Goal: Information Seeking & Learning: Learn about a topic

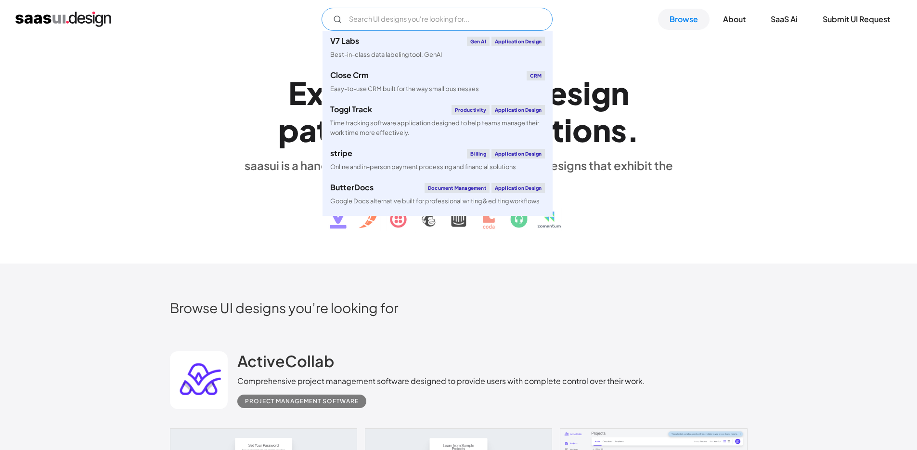
click at [471, 22] on input "Email Form" at bounding box center [437, 19] width 231 height 23
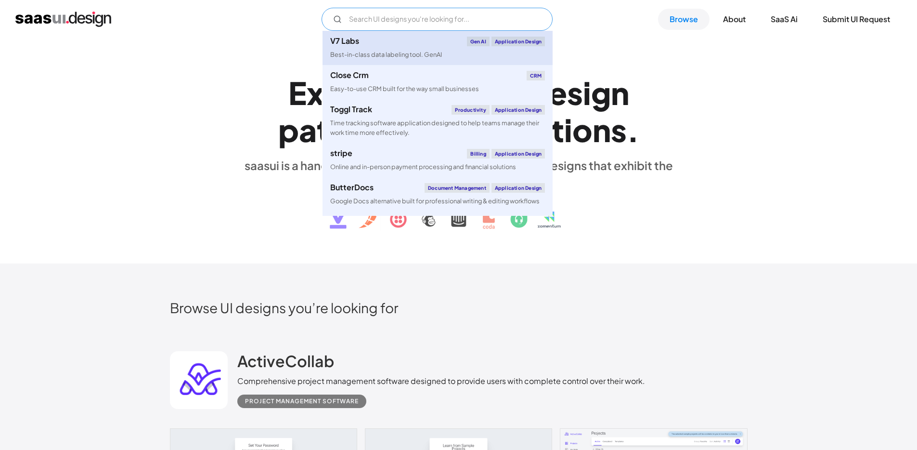
click at [447, 32] on link "V7 Labs Gen AI Application Design Best-in-class data labeling tool. [GEOGRAPHIC…" at bounding box center [438, 48] width 230 height 34
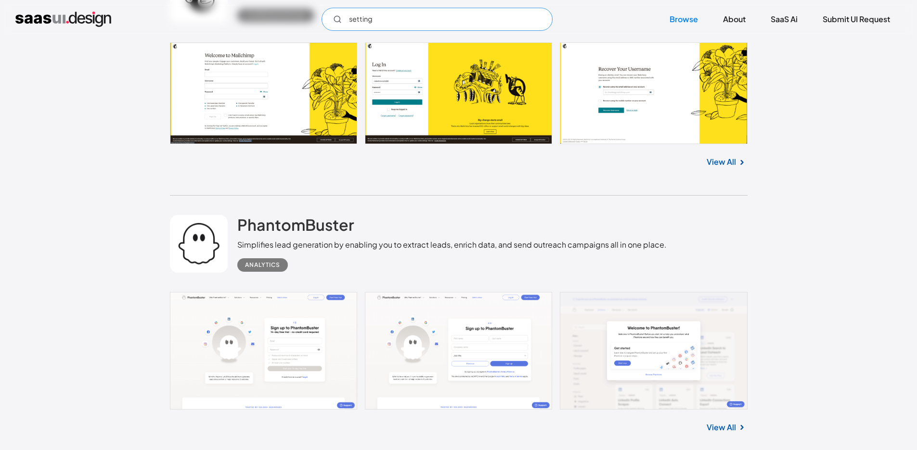
scroll to position [2422, 0]
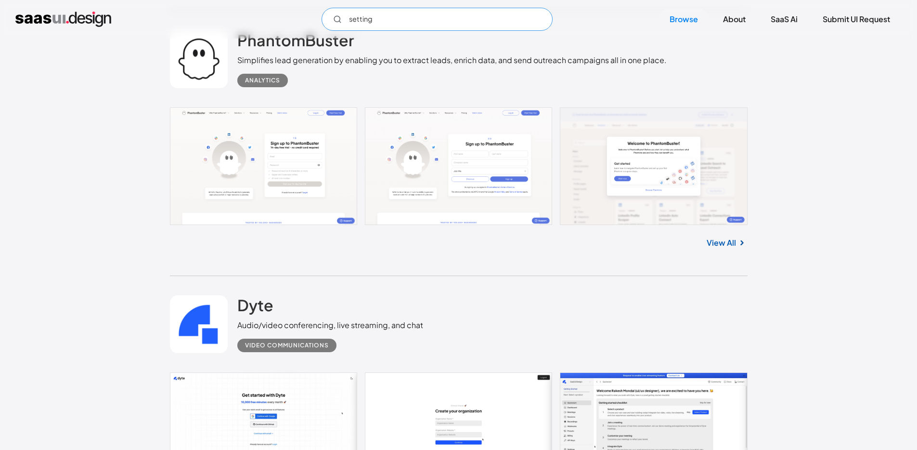
type input "setting"
click at [729, 246] on link "View All" at bounding box center [721, 243] width 29 height 12
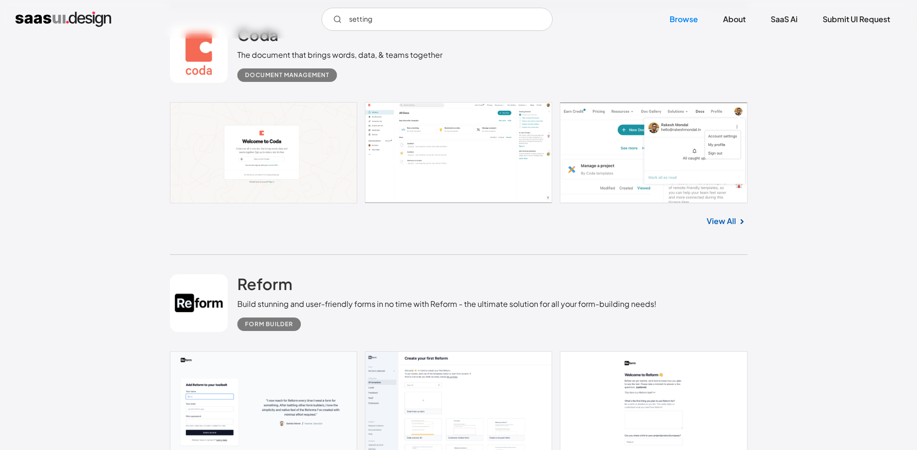
scroll to position [6108, 0]
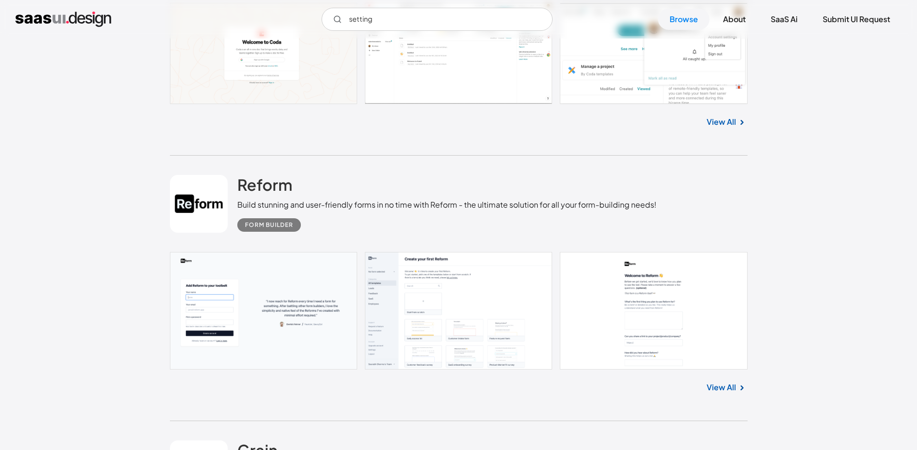
click at [733, 393] on link "View All" at bounding box center [721, 387] width 29 height 12
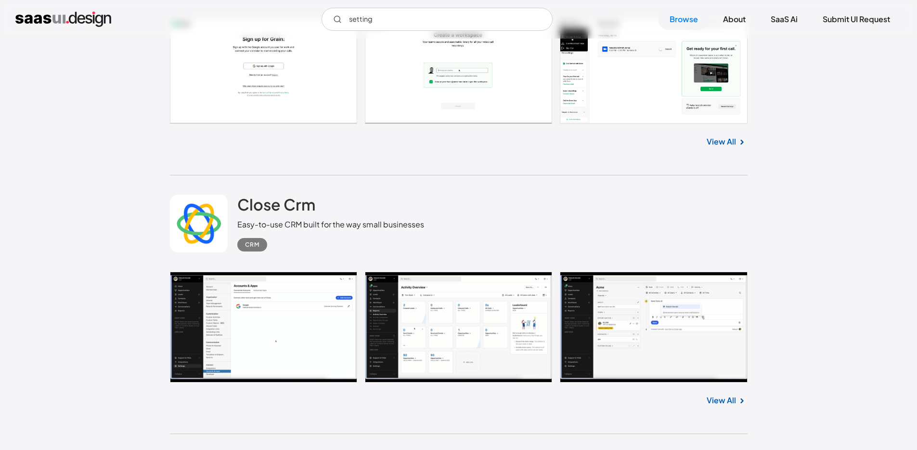
scroll to position [6608, 0]
click at [539, 327] on link at bounding box center [459, 326] width 578 height 111
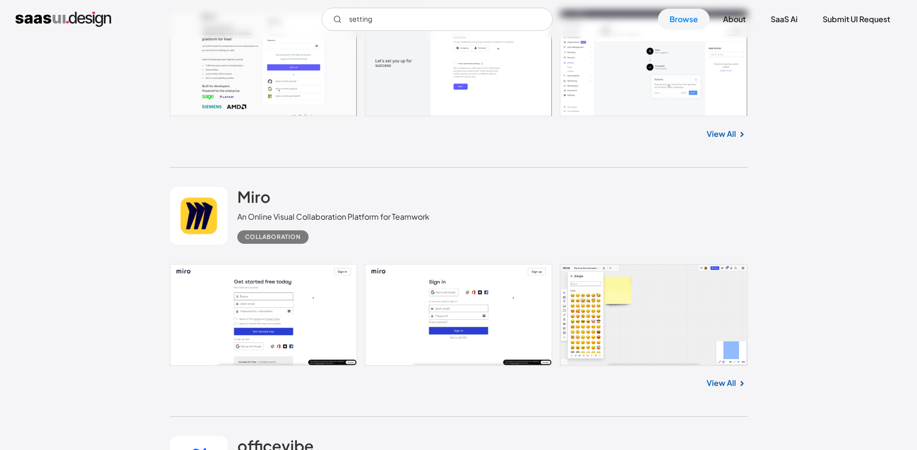
scroll to position [8875, 0]
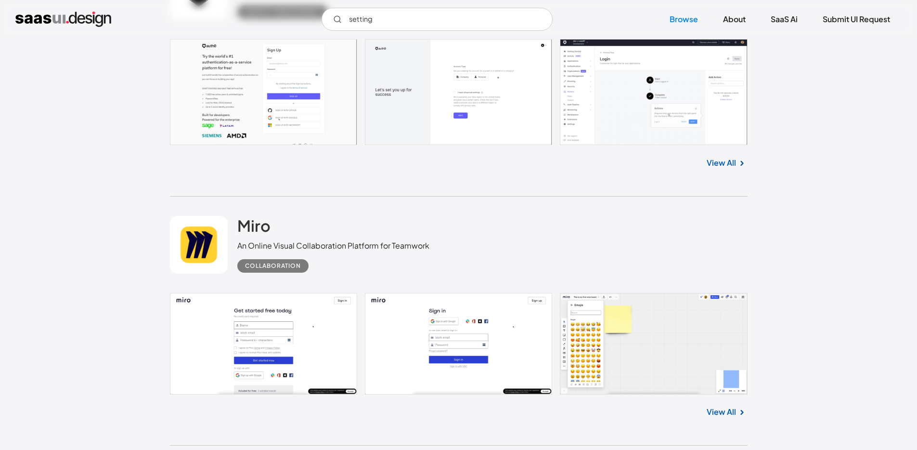
click at [628, 134] on link at bounding box center [459, 92] width 578 height 106
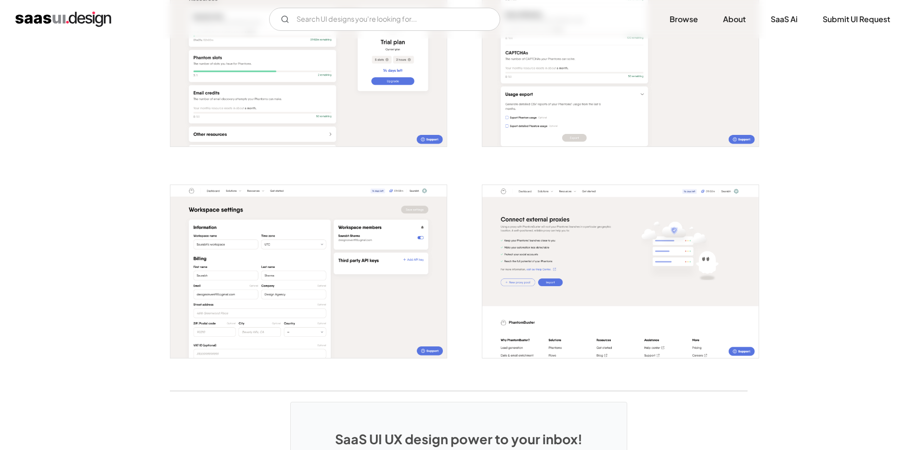
scroll to position [1987, 0]
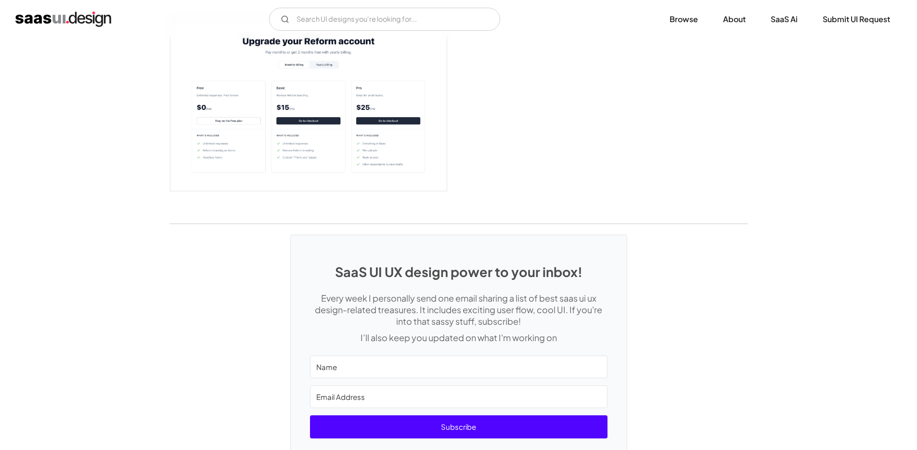
scroll to position [2141, 0]
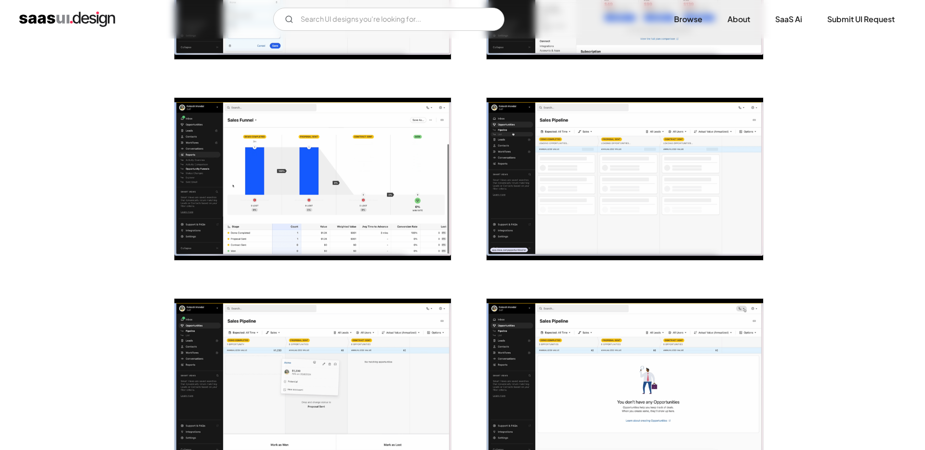
scroll to position [1887, 0]
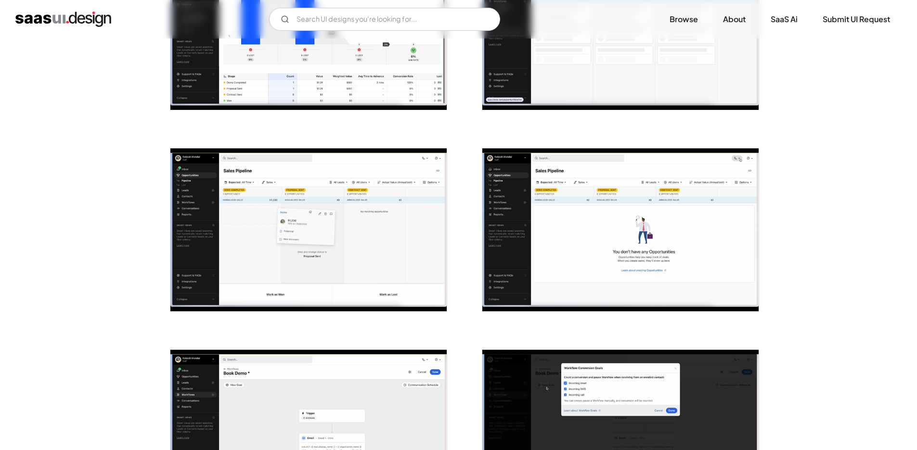
click at [520, 225] on img "open lightbox" at bounding box center [621, 229] width 276 height 163
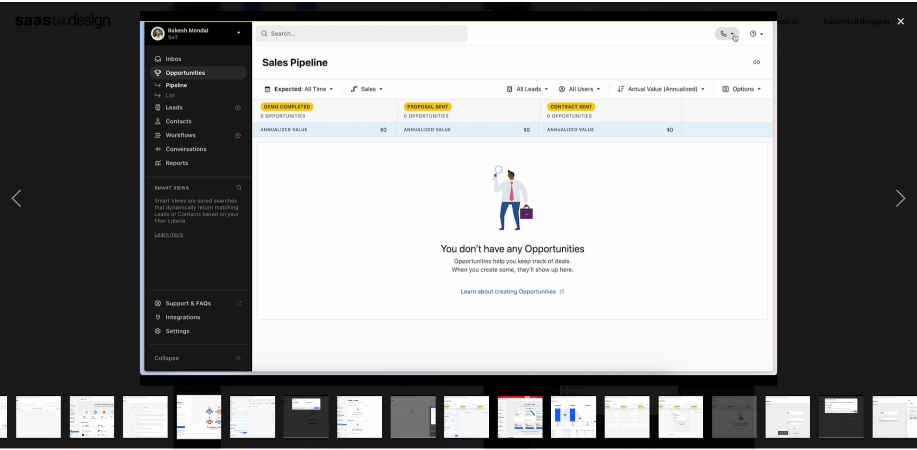
scroll to position [0, 326]
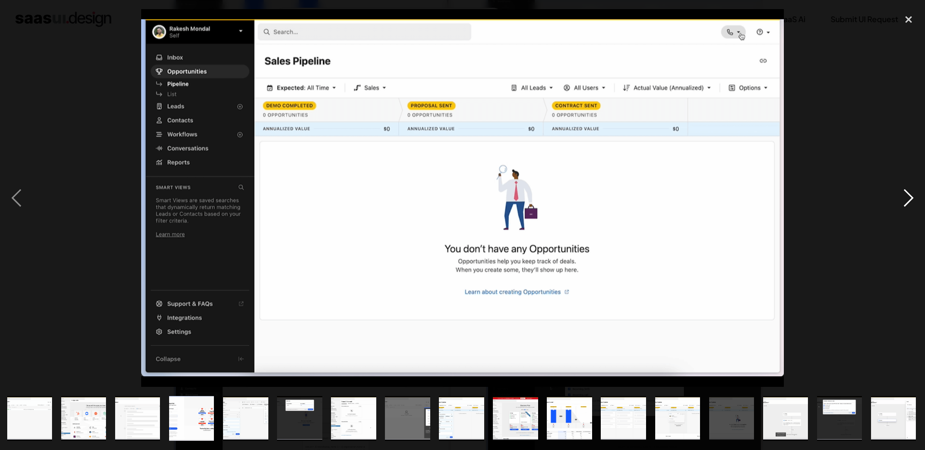
click at [903, 200] on div "next image" at bounding box center [908, 198] width 33 height 378
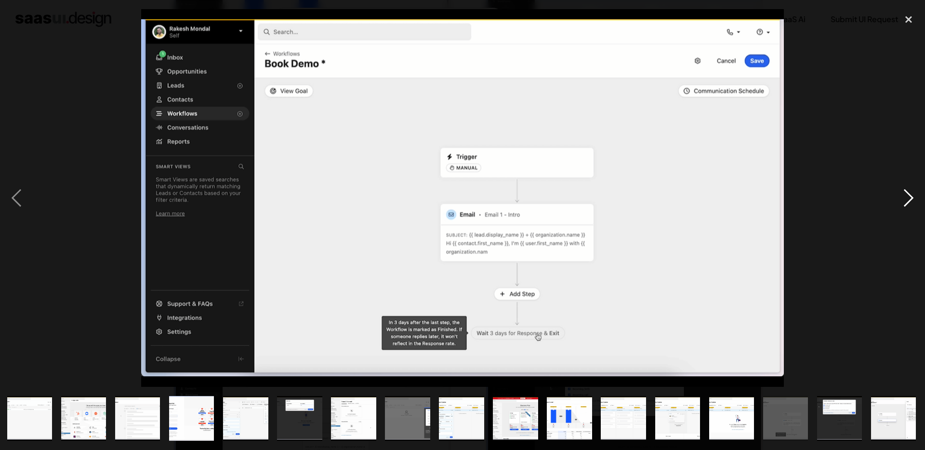
click at [903, 200] on div "next image" at bounding box center [908, 198] width 33 height 378
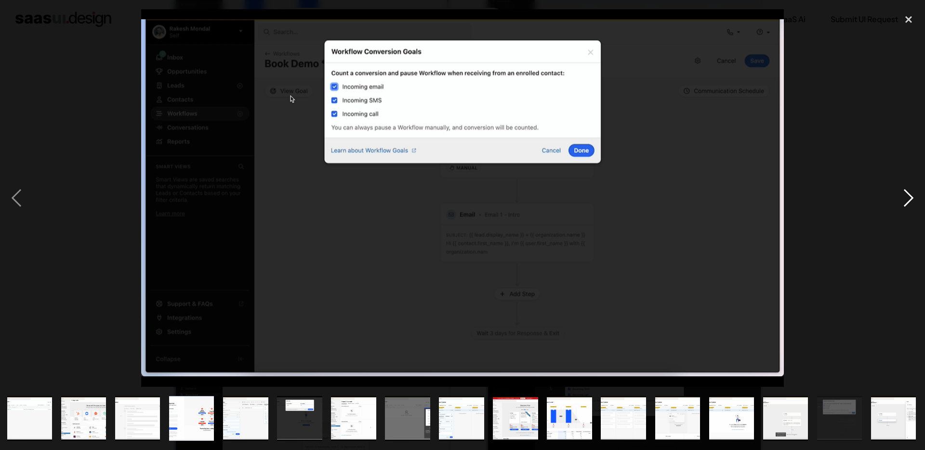
click at [903, 200] on div "next image" at bounding box center [908, 198] width 33 height 378
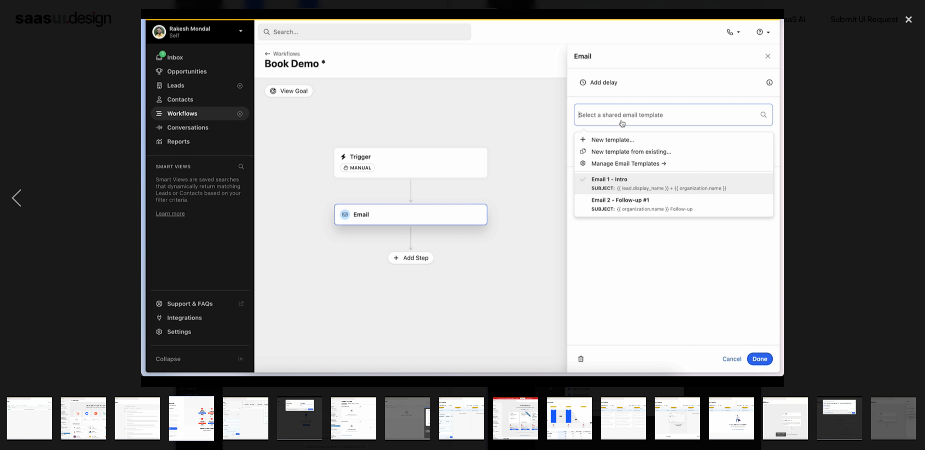
click at [903, 200] on div "next image" at bounding box center [908, 198] width 33 height 378
click at [905, 14] on div "close lightbox" at bounding box center [908, 19] width 33 height 21
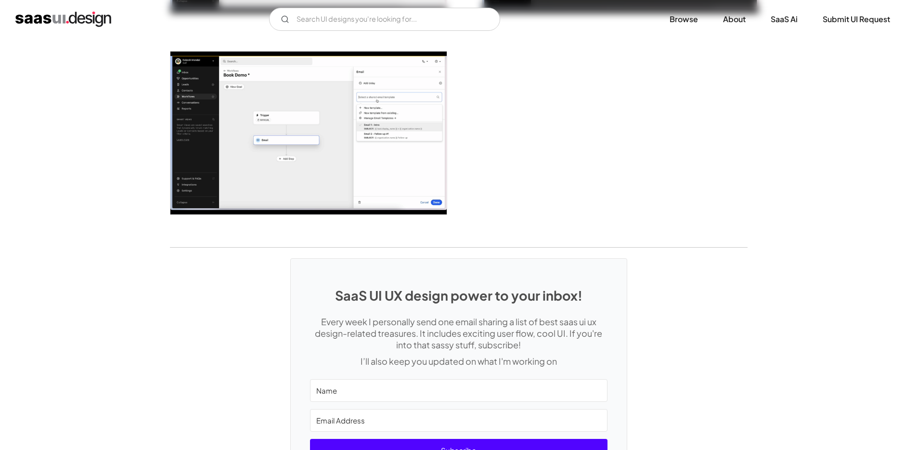
scroll to position [2498, 0]
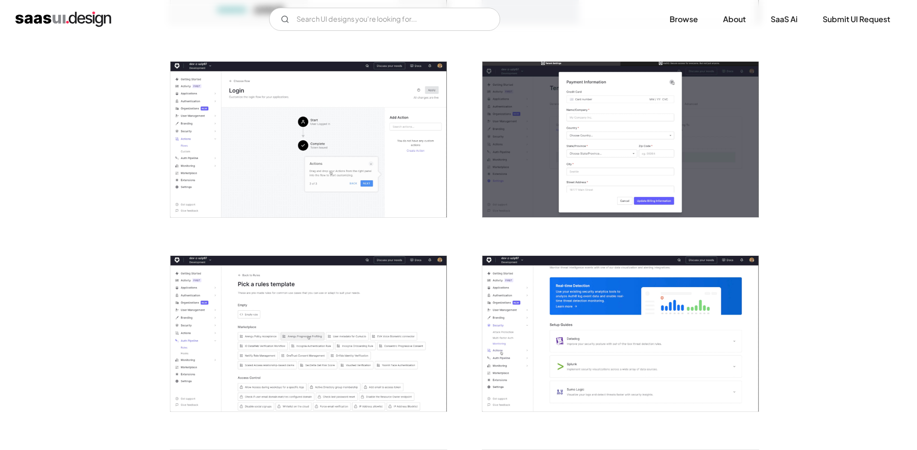
scroll to position [373, 0]
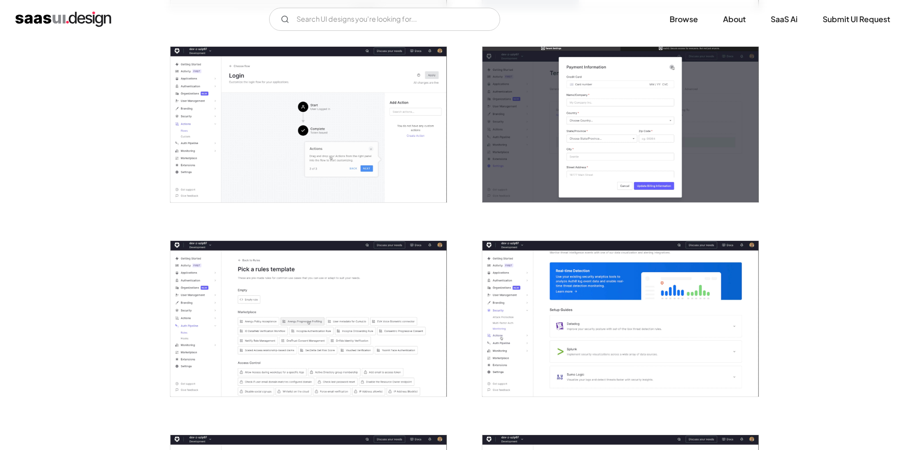
click at [507, 334] on img "open lightbox" at bounding box center [621, 319] width 276 height 156
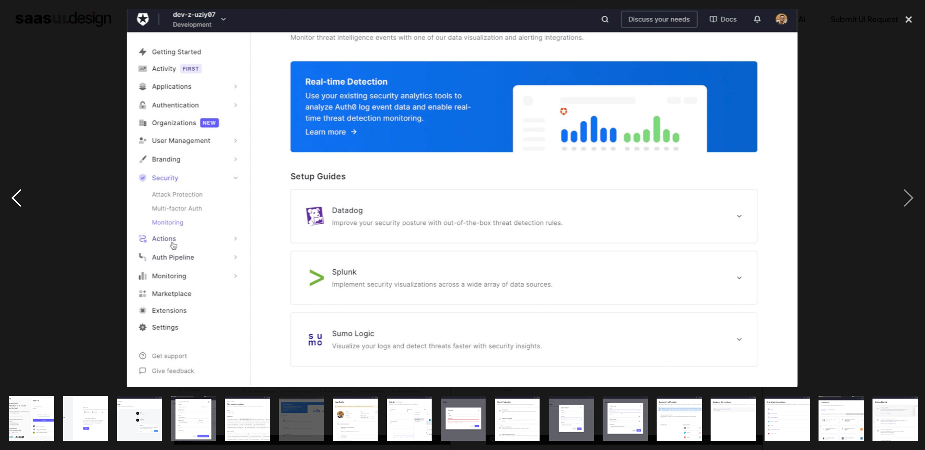
click at [15, 196] on div "previous image" at bounding box center [16, 198] width 33 height 378
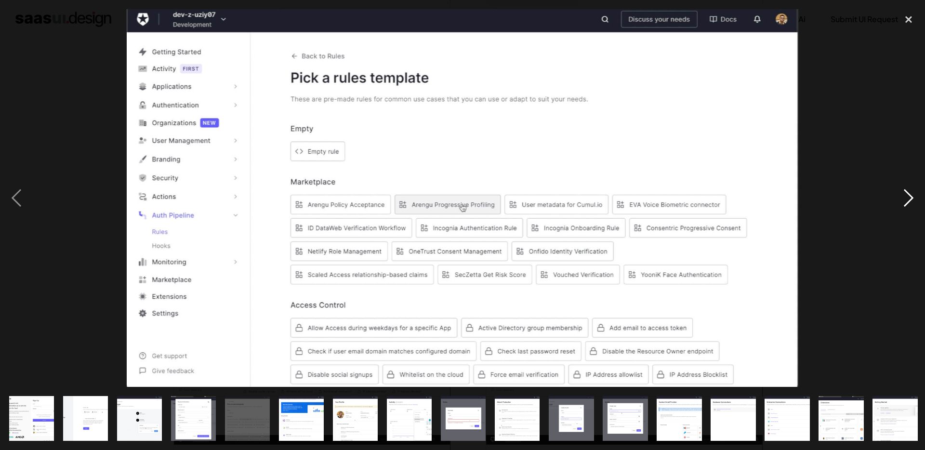
click at [904, 189] on div "next image" at bounding box center [908, 198] width 33 height 378
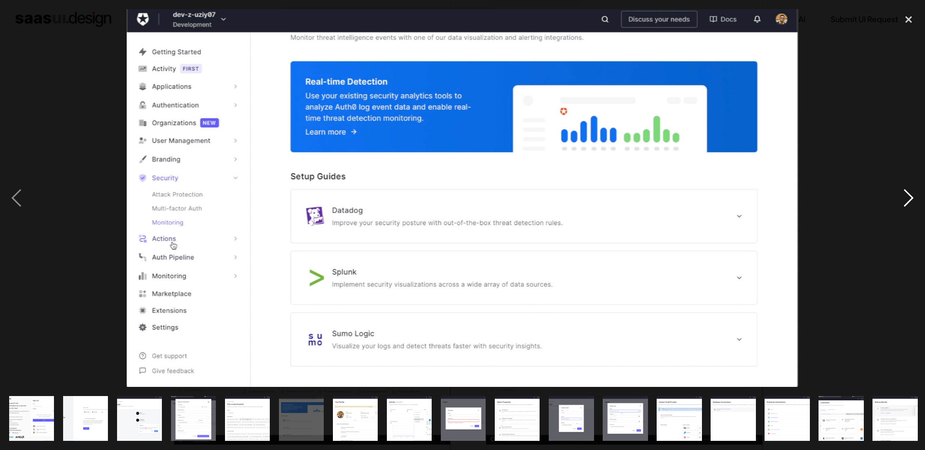
click at [903, 188] on div "next image" at bounding box center [908, 198] width 33 height 378
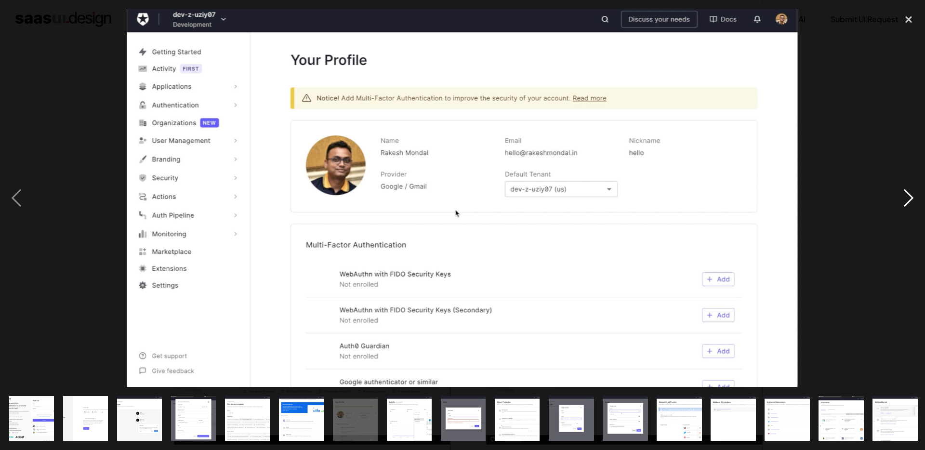
click at [902, 188] on div "next image" at bounding box center [908, 198] width 33 height 378
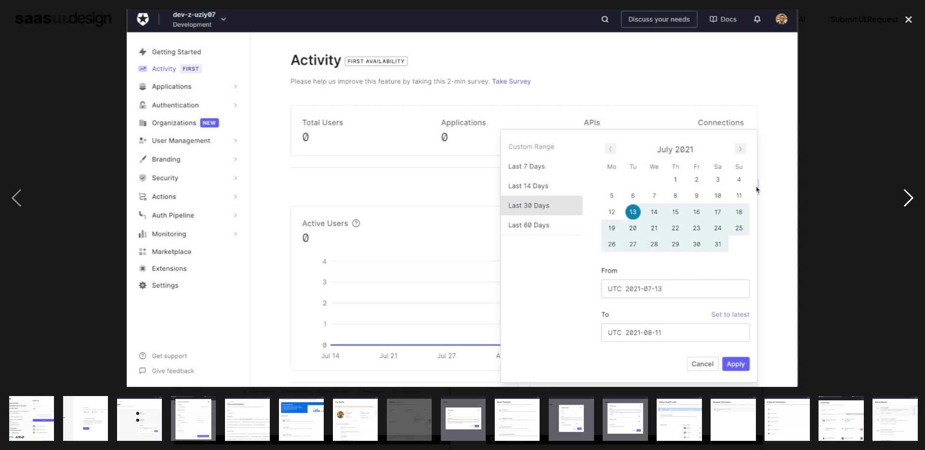
click at [902, 188] on div "next image" at bounding box center [908, 198] width 33 height 378
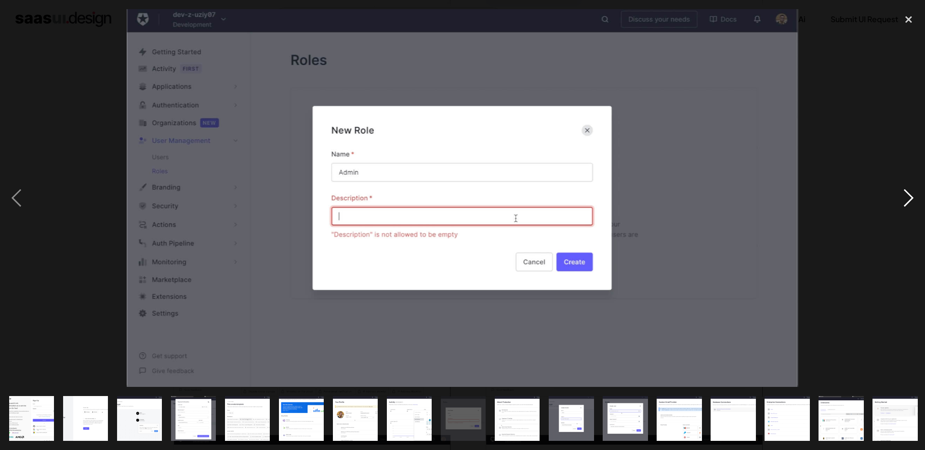
click at [900, 187] on div "next image" at bounding box center [908, 198] width 33 height 378
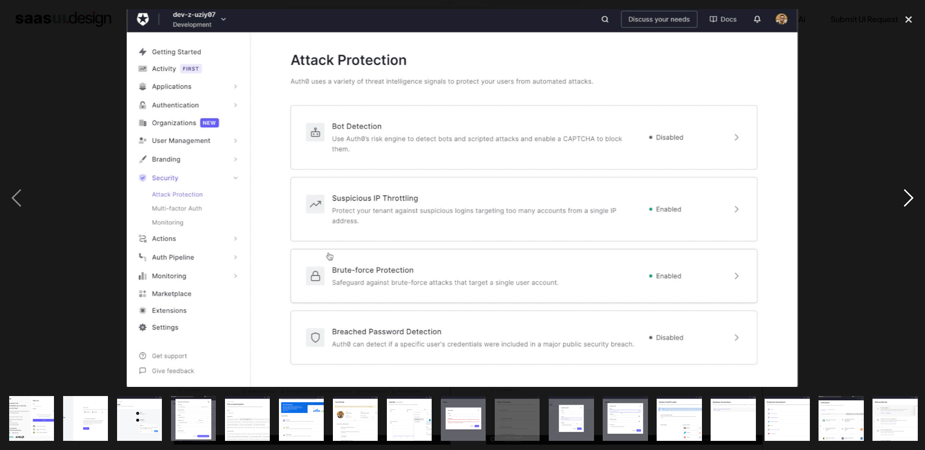
click at [900, 186] on div "next image" at bounding box center [908, 198] width 33 height 378
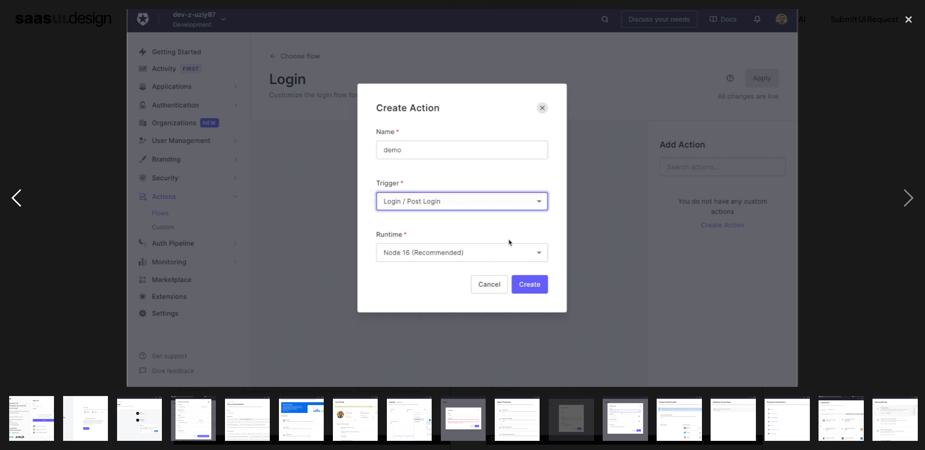
click at [29, 196] on div "previous image" at bounding box center [16, 198] width 33 height 378
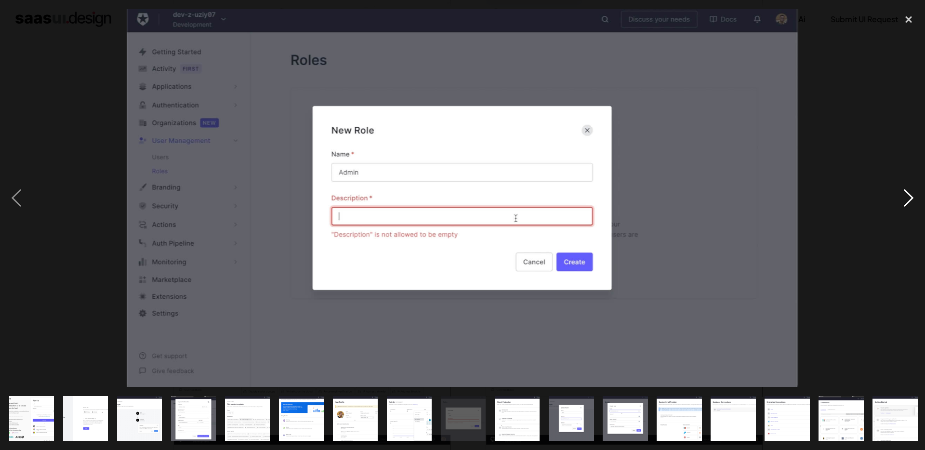
click at [910, 197] on div "next image" at bounding box center [908, 198] width 33 height 378
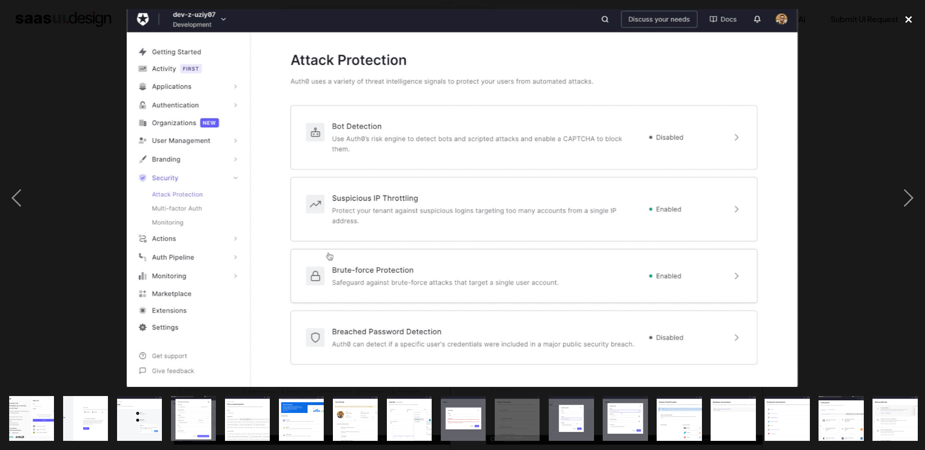
click at [903, 18] on div "close lightbox" at bounding box center [908, 19] width 33 height 21
